Goal: Information Seeking & Learning: Learn about a topic

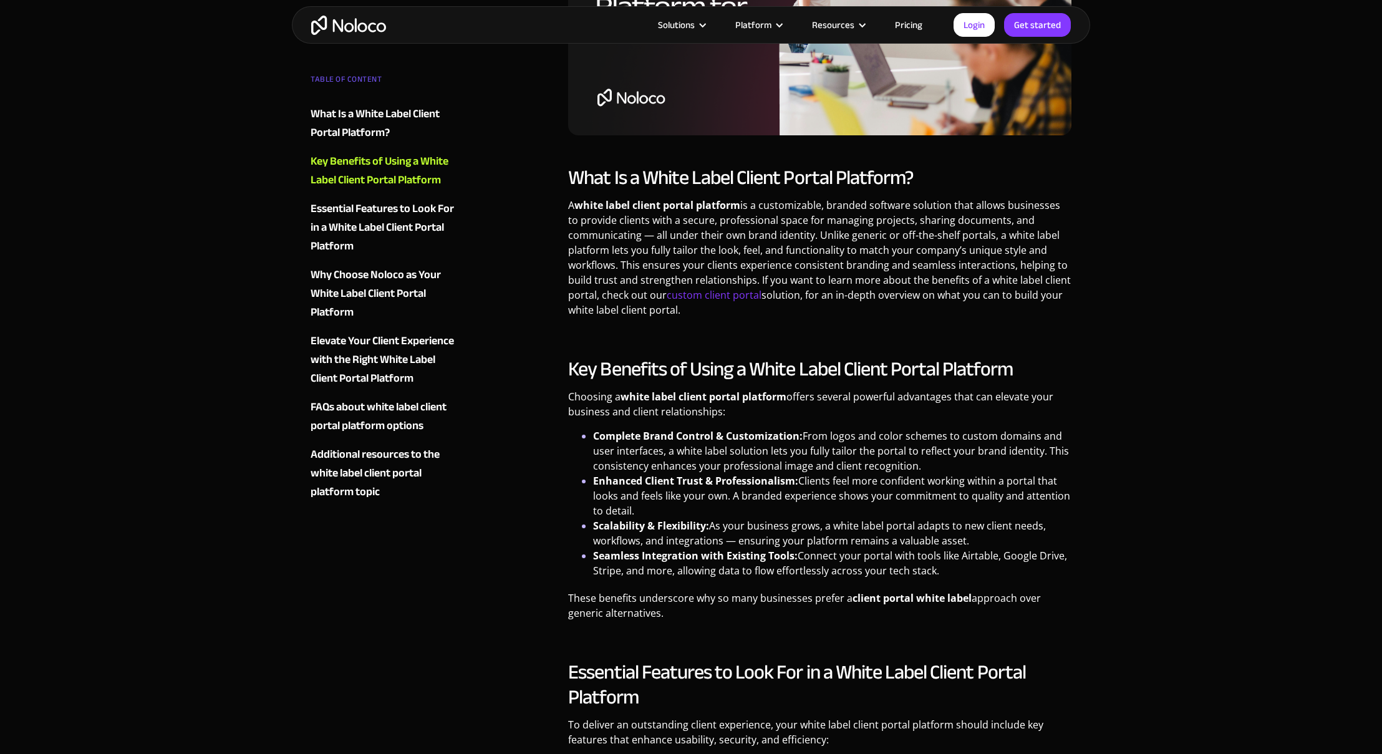
scroll to position [433, 0]
click at [705, 294] on link "custom client portal" at bounding box center [714, 294] width 95 height 14
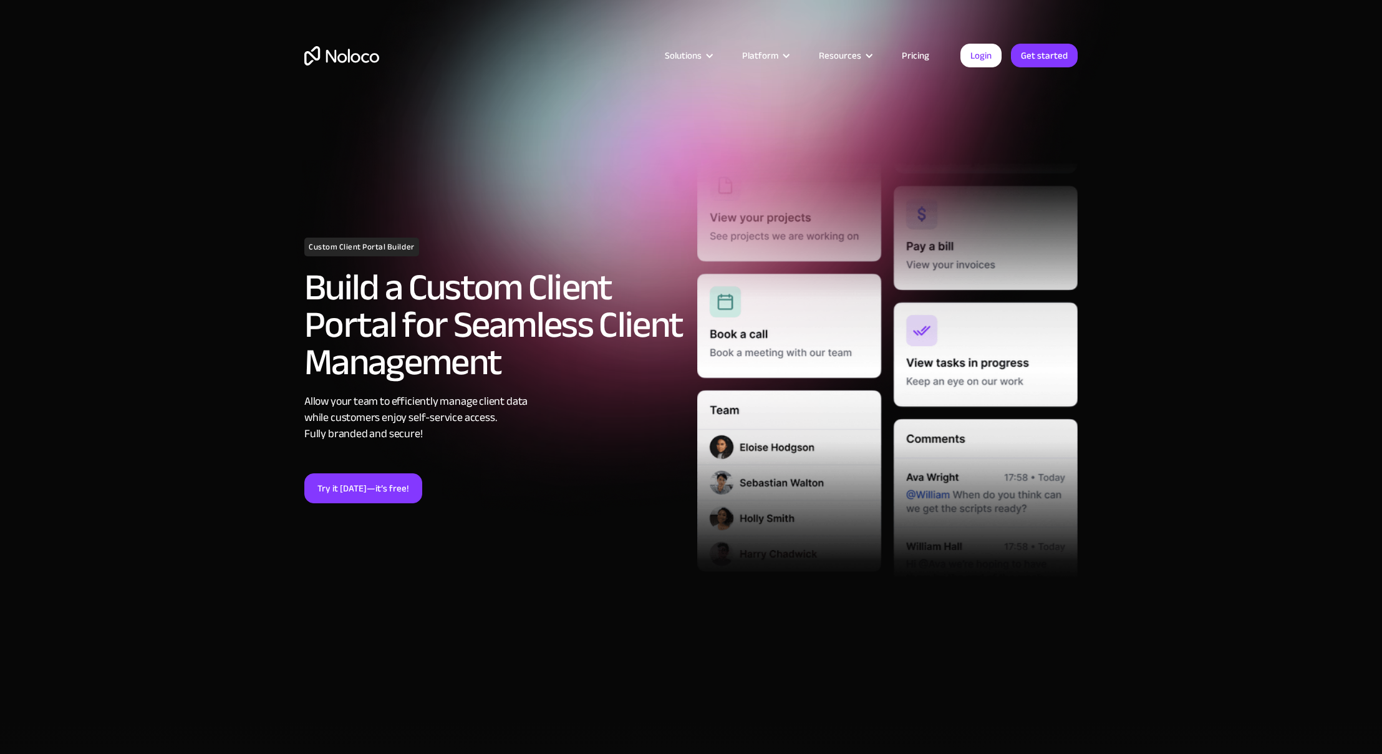
click at [916, 63] on link "Pricing" at bounding box center [915, 55] width 59 height 16
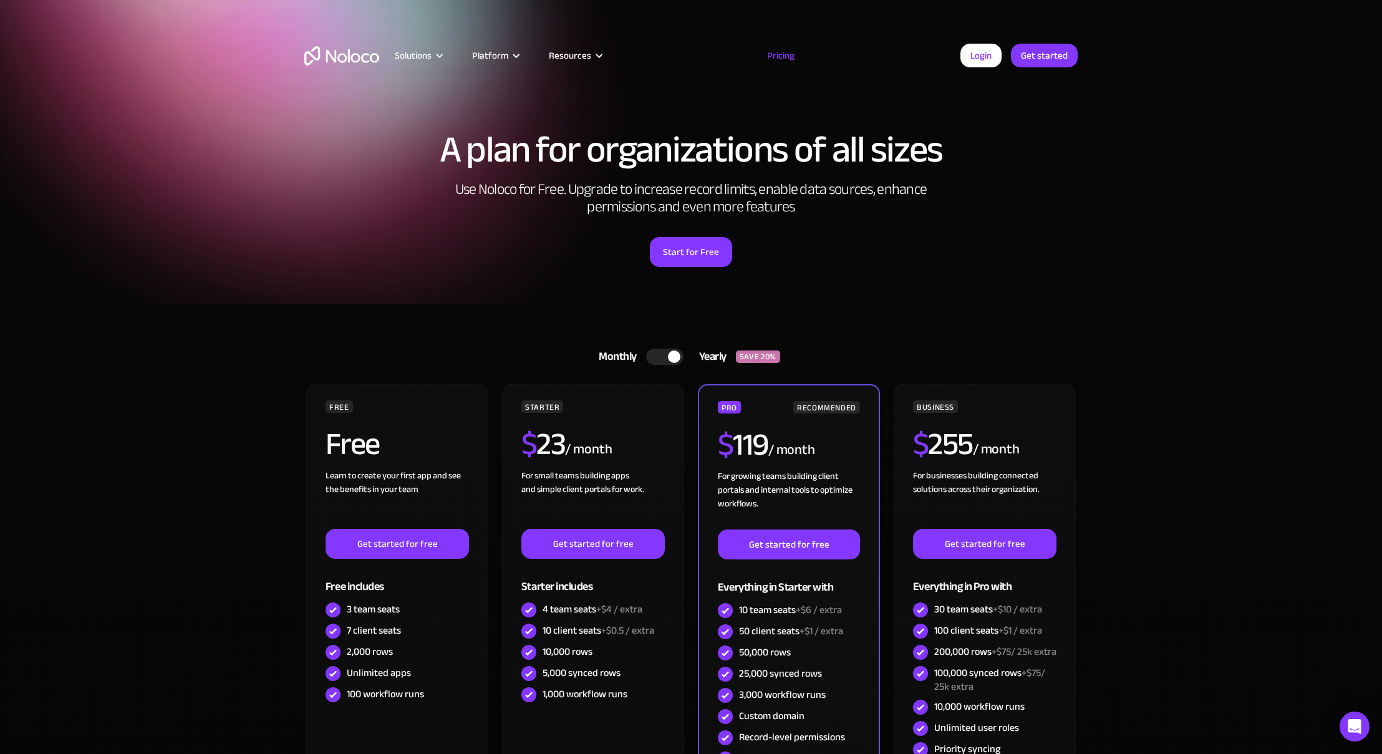
click at [658, 357] on div at bounding box center [664, 357] width 37 height 16
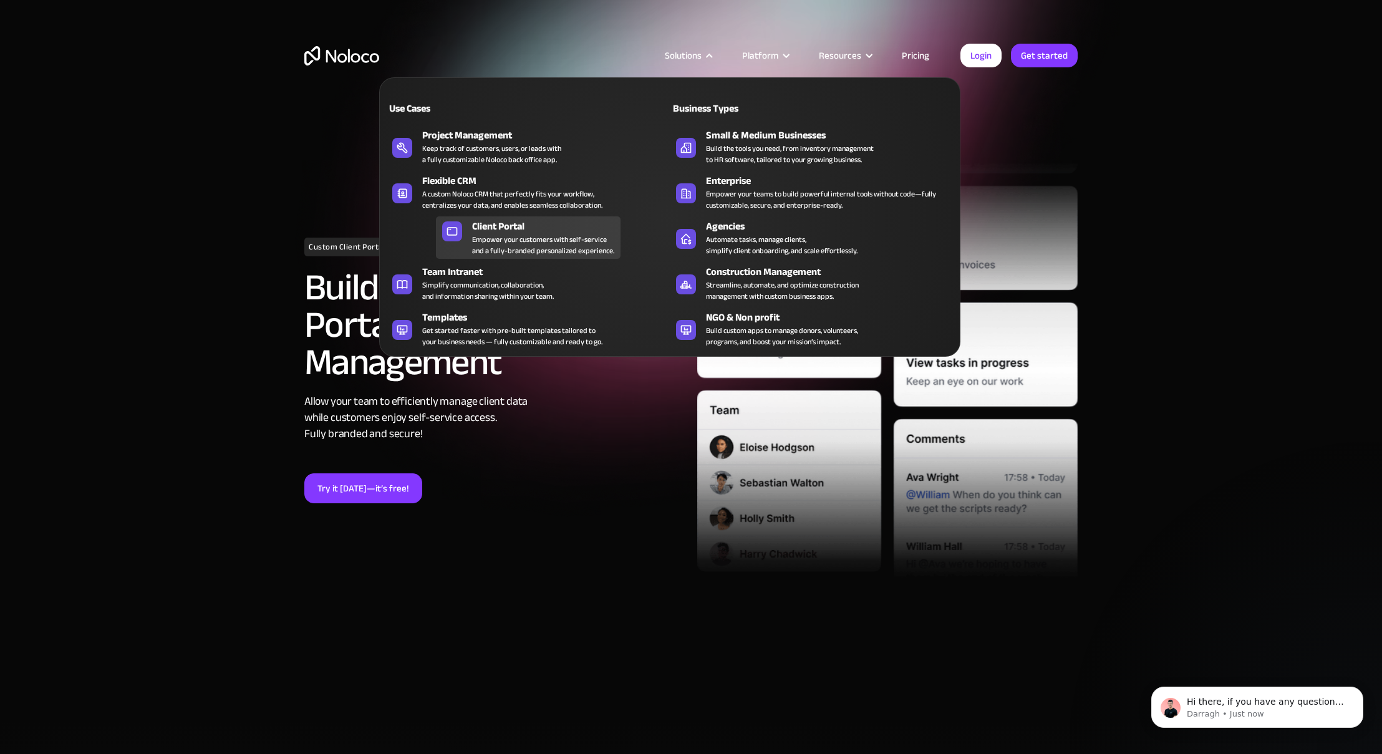
click at [526, 243] on div "Empower your customers with self-service and a fully-branded personalized exper…" at bounding box center [543, 245] width 142 height 22
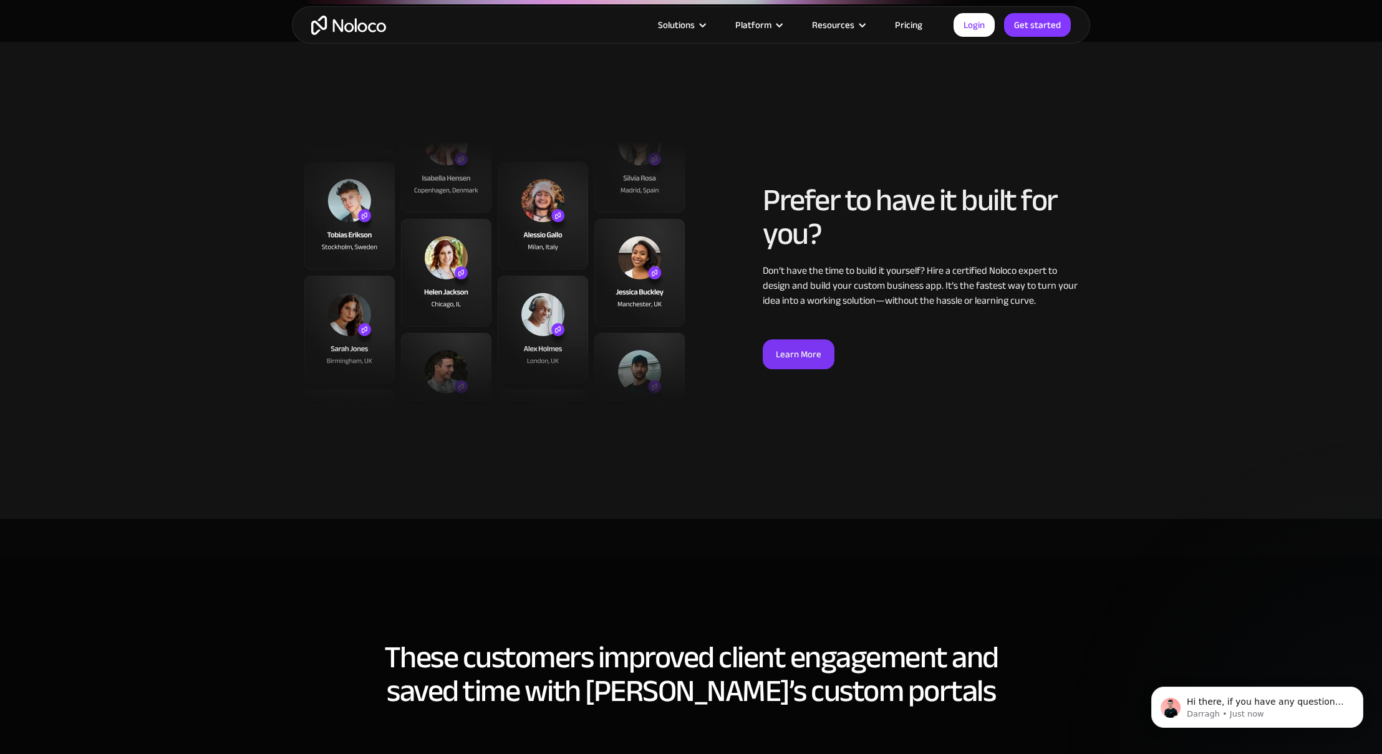
scroll to position [3105, 0]
